Goal: Information Seeking & Learning: Check status

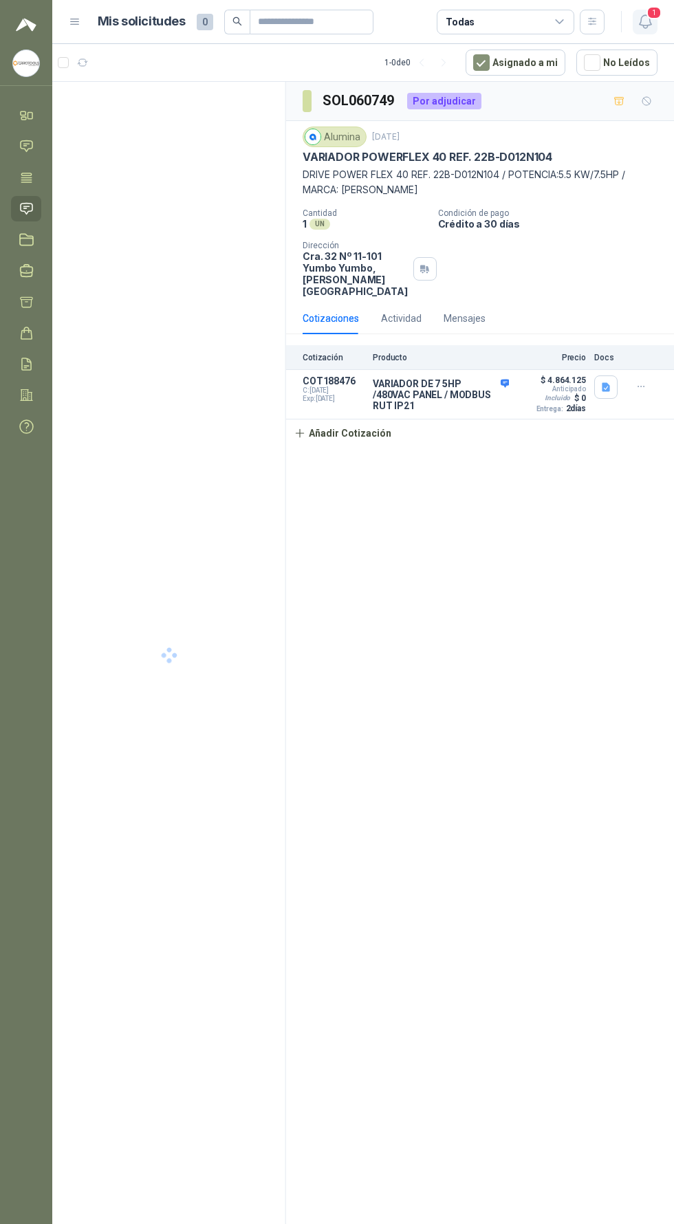
click at [637, 25] on icon "button" at bounding box center [645, 21] width 17 height 17
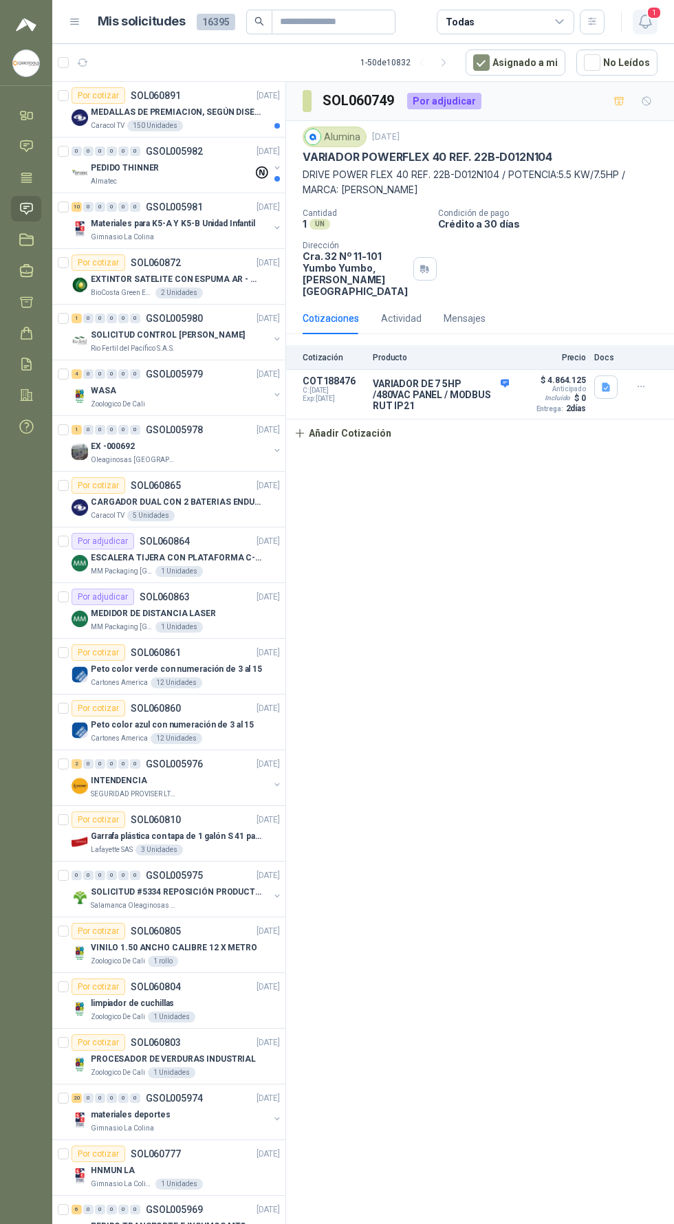
click at [640, 30] on icon "button" at bounding box center [645, 21] width 17 height 17
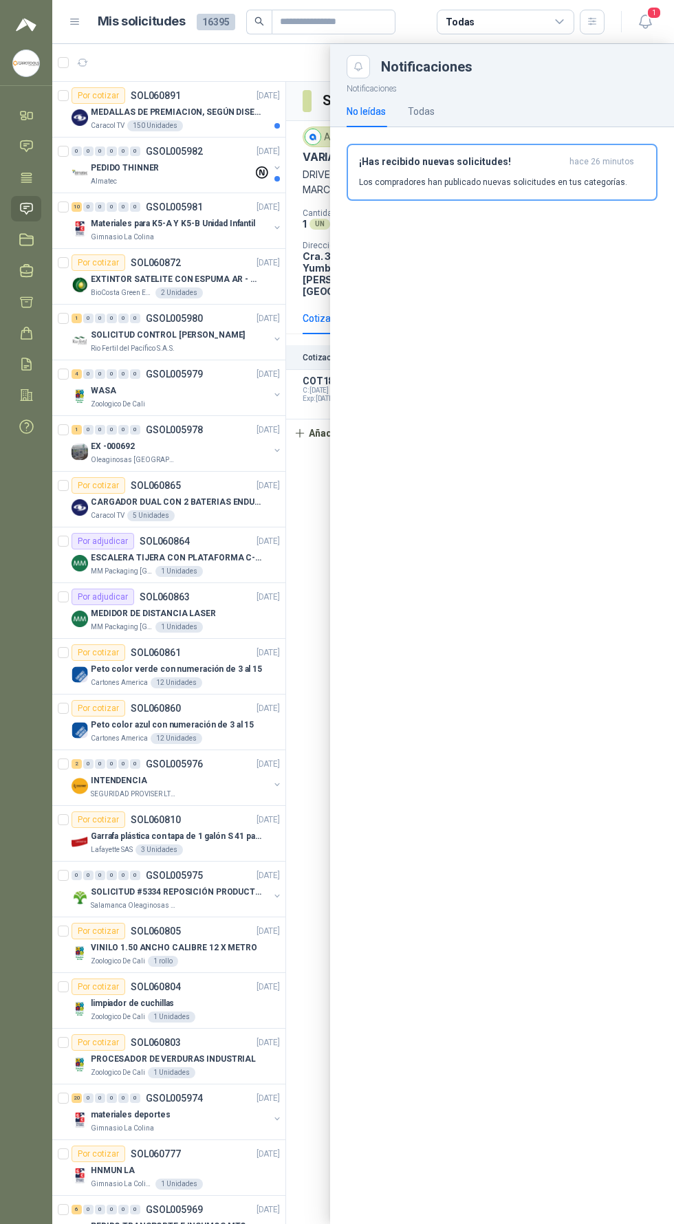
click at [219, 449] on div at bounding box center [362, 634] width 621 height 1180
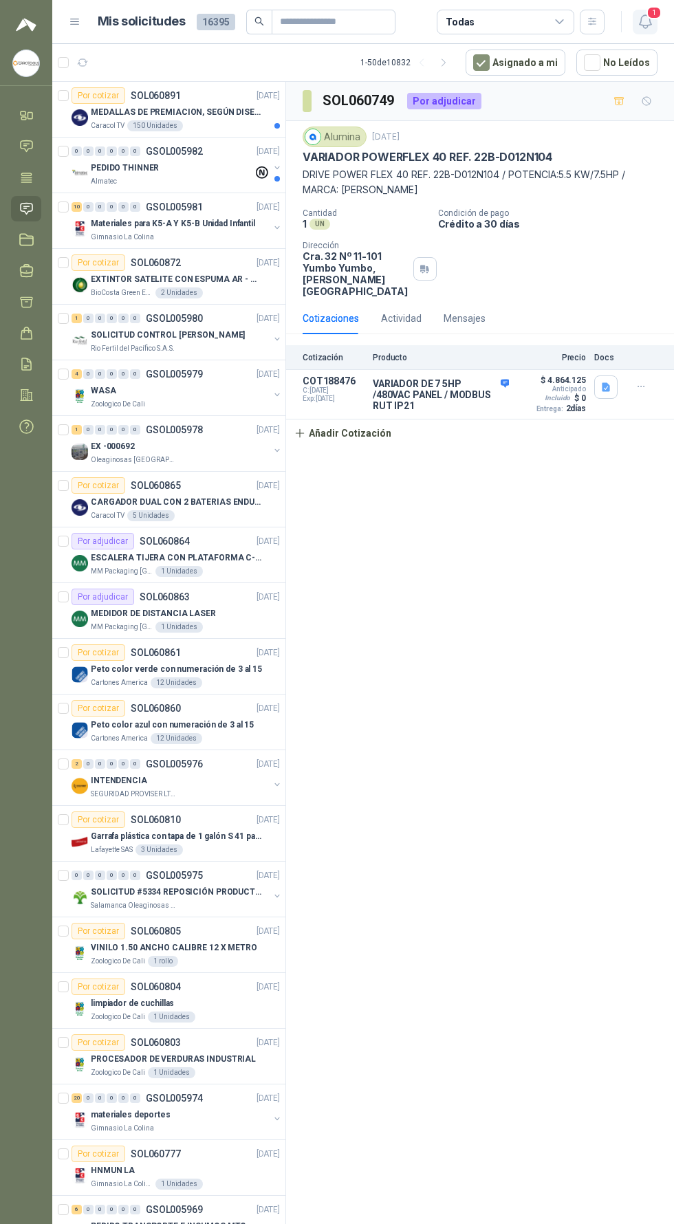
click at [650, 18] on span "1" at bounding box center [653, 12] width 15 height 13
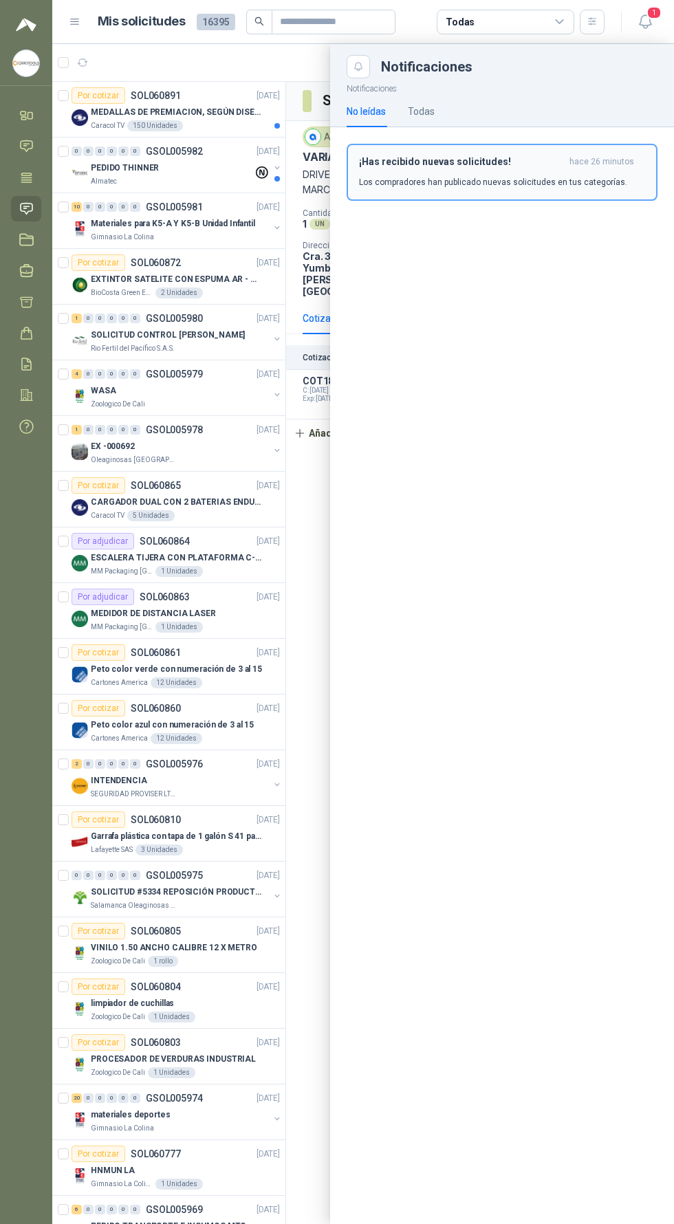
click at [553, 175] on div "¡Has recibido nuevas solicitudes! hace 26 minutos Los compradores han publicado…" at bounding box center [502, 172] width 286 height 32
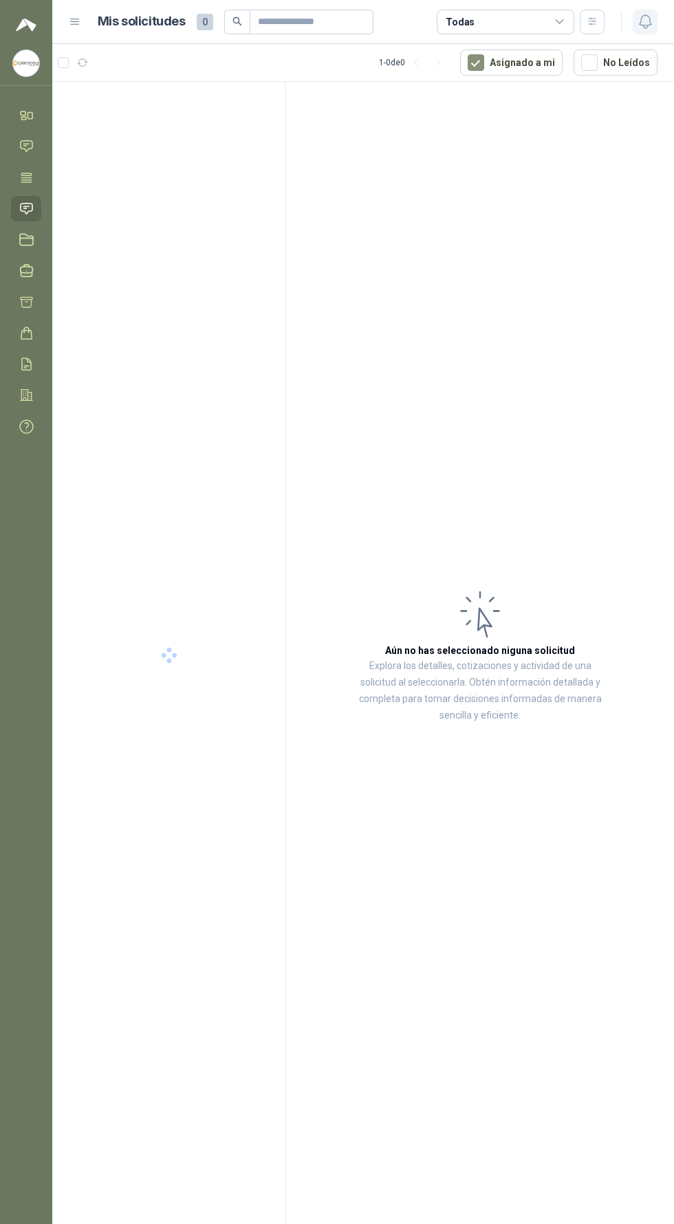
click at [647, 27] on icon "button" at bounding box center [645, 21] width 17 height 17
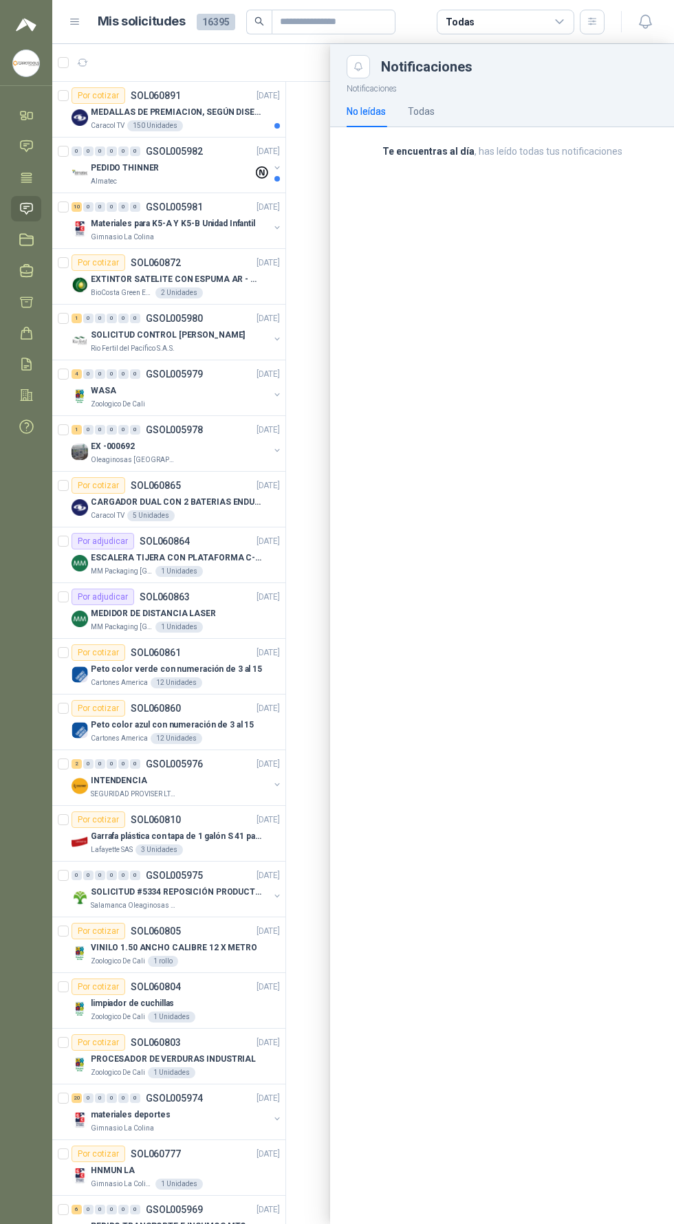
click at [426, 127] on div "Te encuentras al día , has leído todas tus notificaciones" at bounding box center [502, 156] width 344 height 59
click at [416, 117] on div "Todas" at bounding box center [421, 111] width 27 height 15
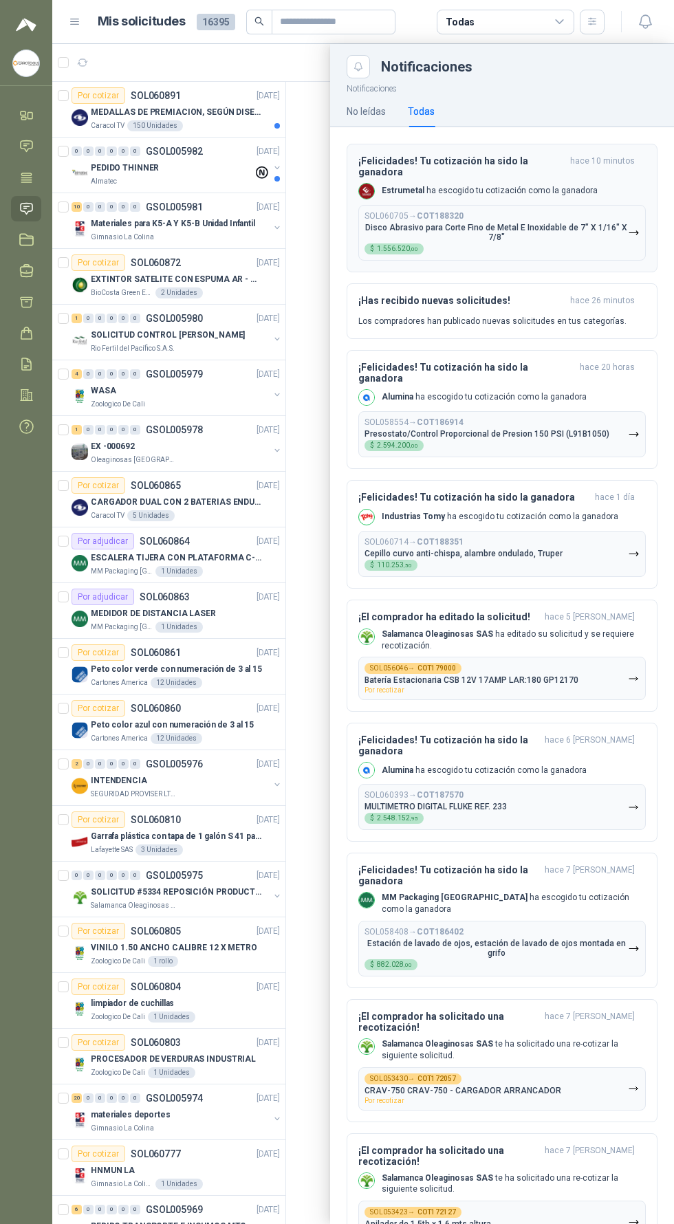
click at [567, 227] on p "Disco Abrasivo para Corte Fino de Metal E Inoxidable de 7" X 1/16" X 7/8"" at bounding box center [495, 232] width 263 height 19
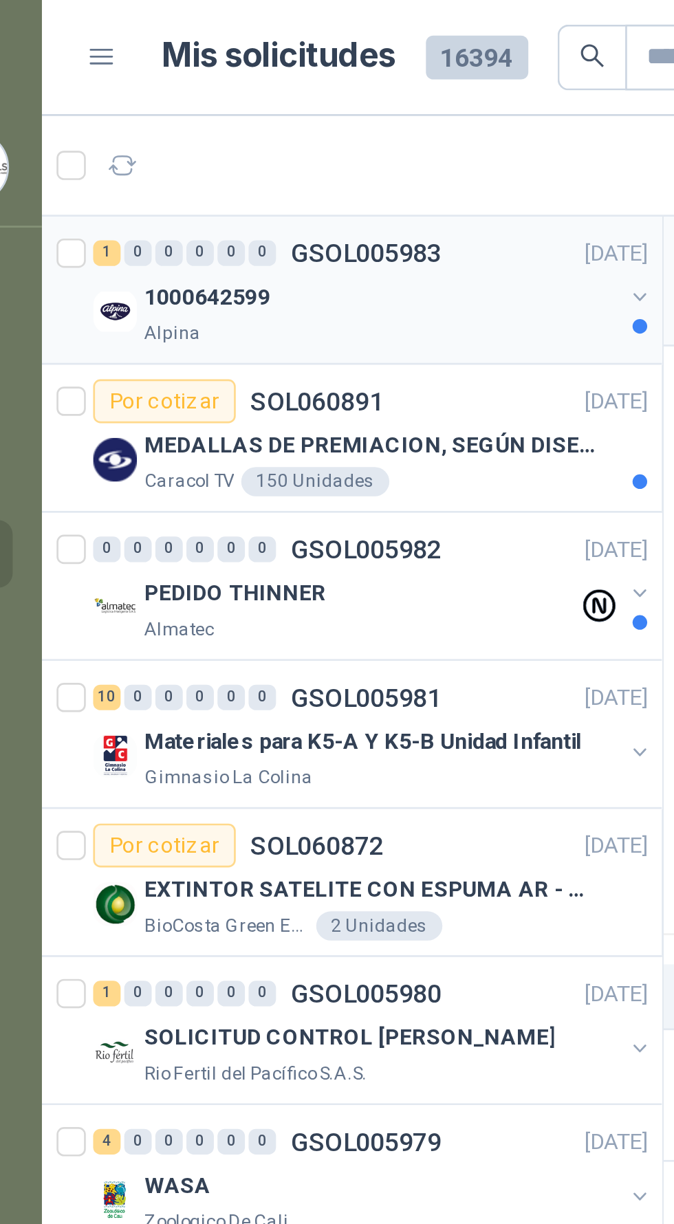
click at [219, 120] on div "Alpina" at bounding box center [180, 125] width 178 height 11
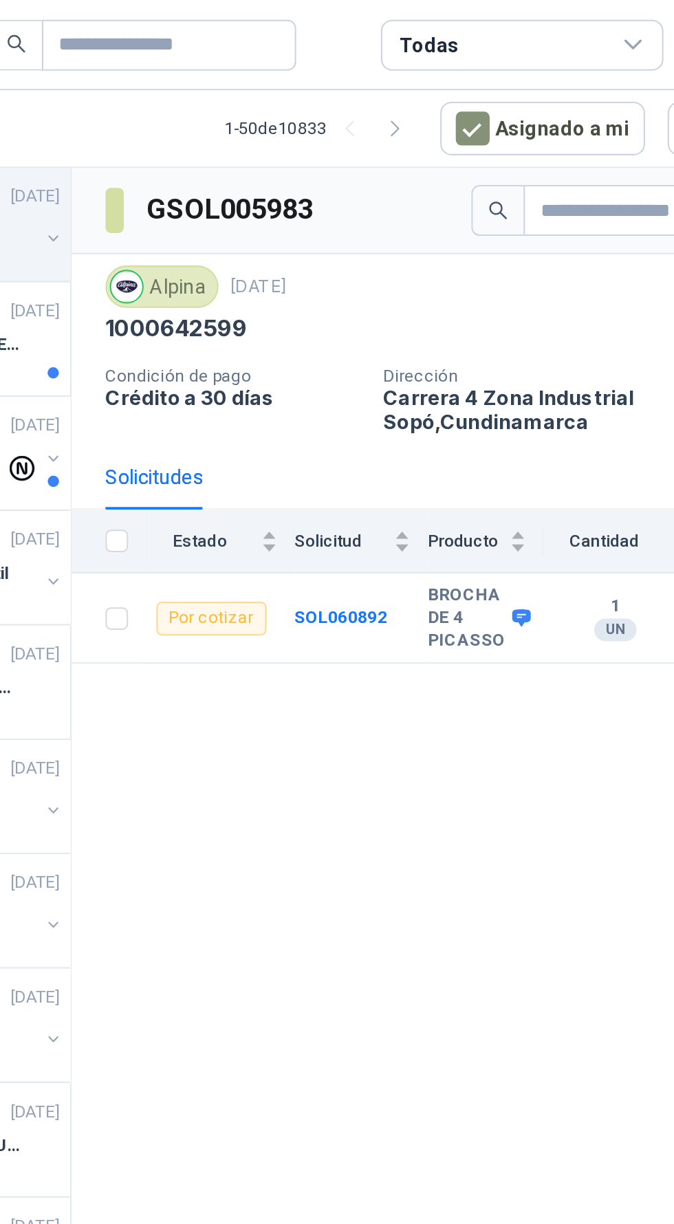
click at [504, 298] on icon at bounding box center [504, 301] width 9 height 8
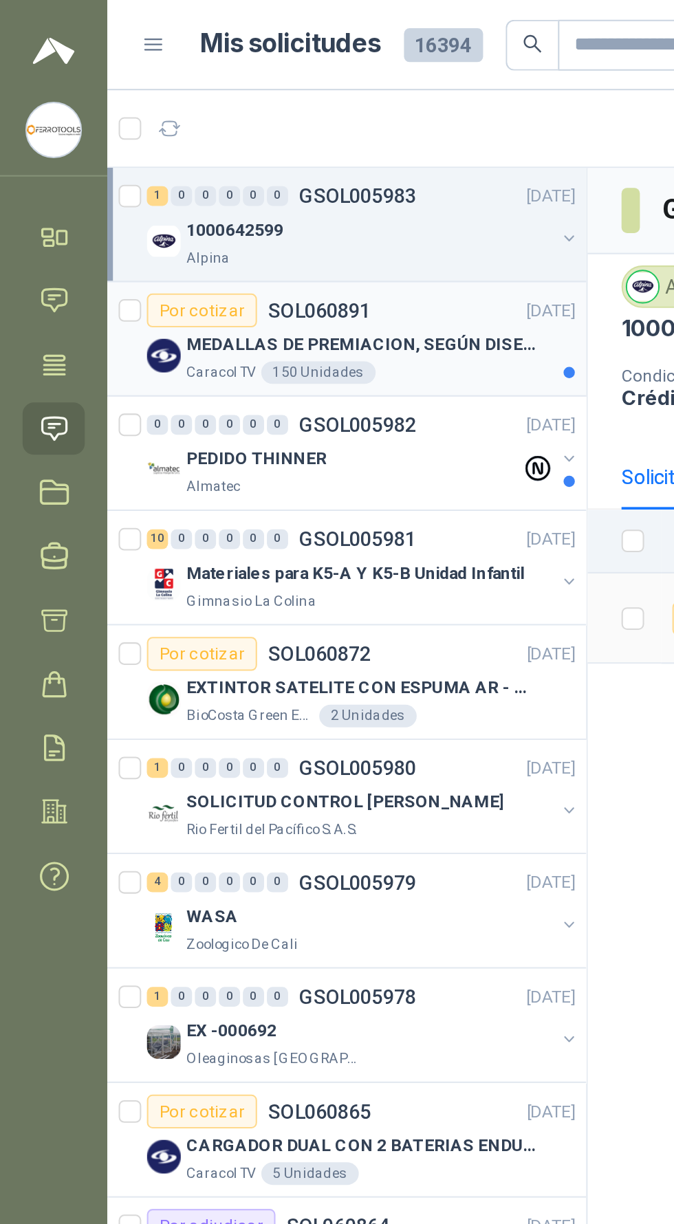
click at [234, 170] on p "MEDALLAS DE PREMIACION, SEGÚN DISEÑO ADJUNTO(ADJUNTAR COTIZACION EN SU FORMATO" at bounding box center [176, 168] width 171 height 13
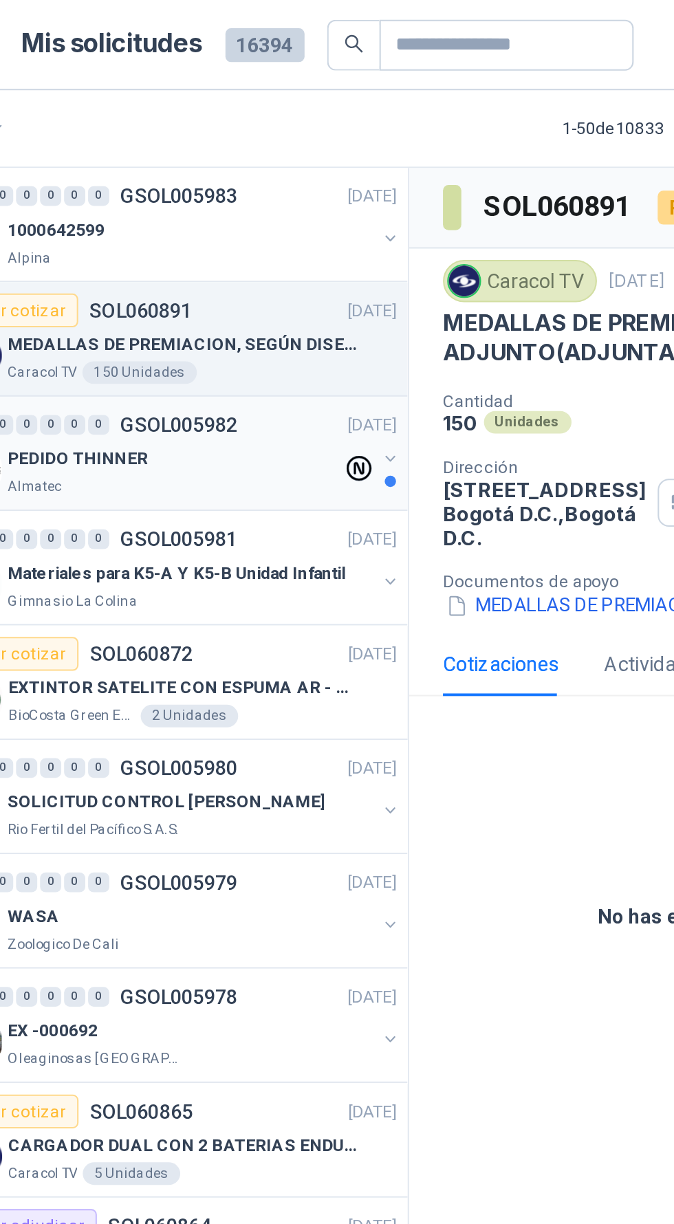
click at [207, 218] on div "PEDIDO THINNER" at bounding box center [172, 223] width 162 height 16
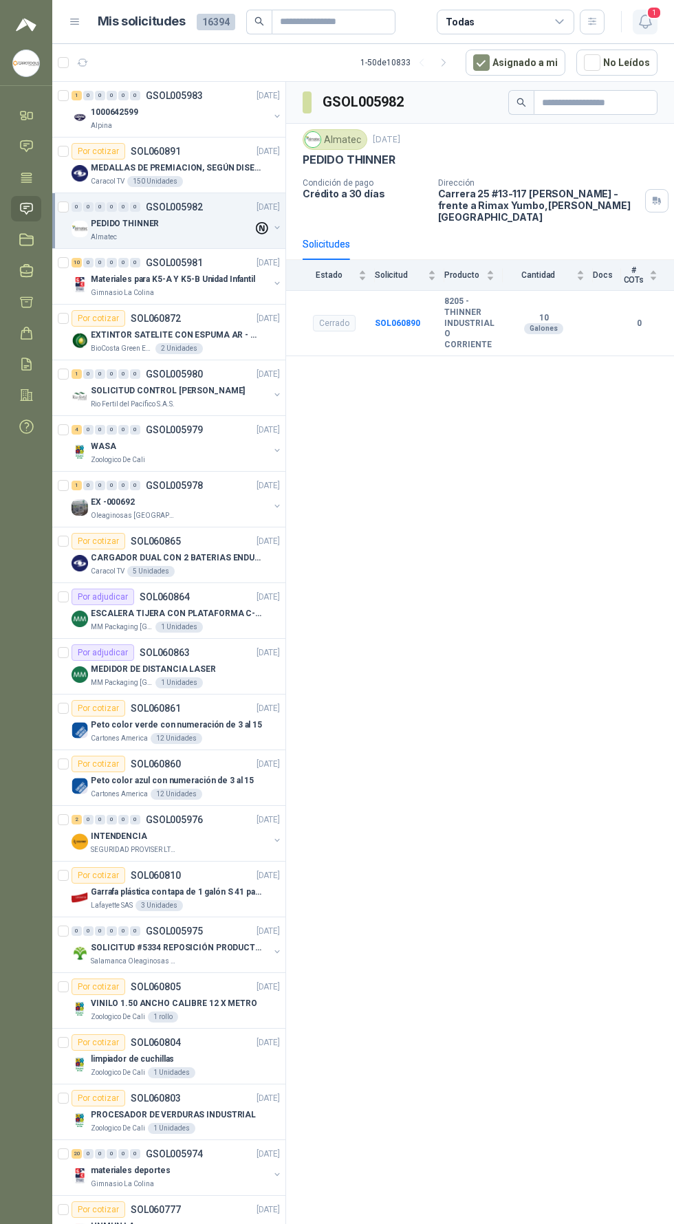
click at [646, 20] on icon "button" at bounding box center [645, 21] width 17 height 17
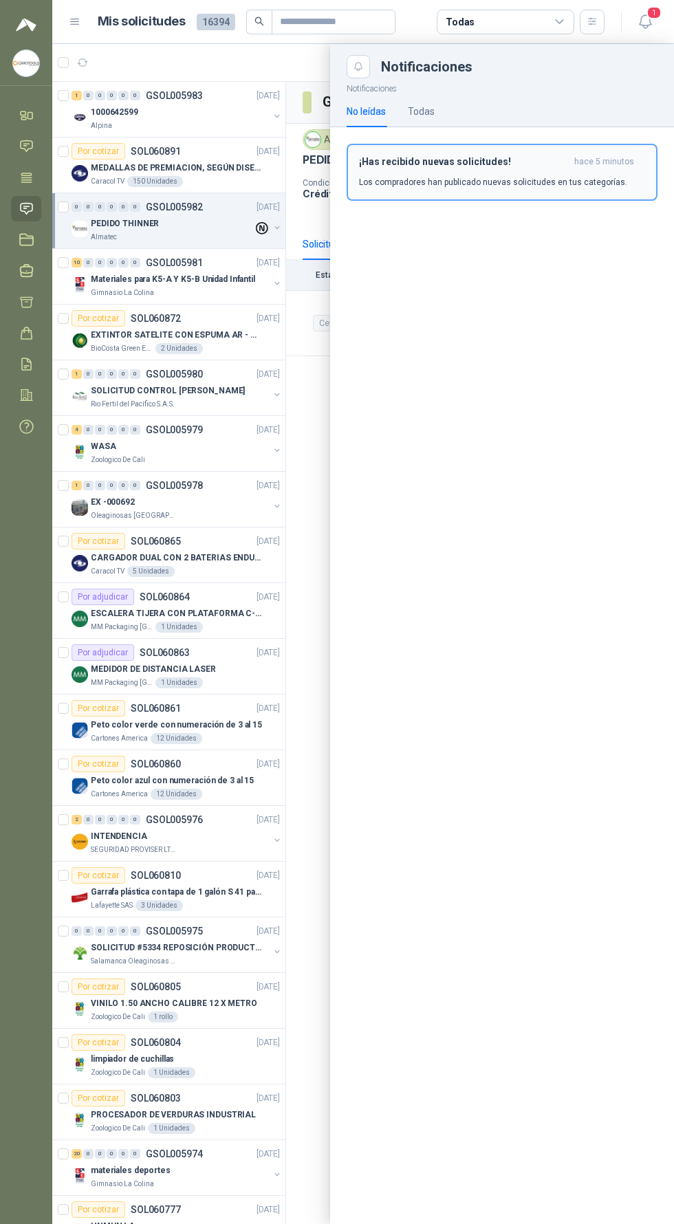
click at [527, 178] on p "Los compradores han publicado nuevas solicitudes en tus categorías." at bounding box center [493, 182] width 268 height 12
